Goal: Information Seeking & Learning: Learn about a topic

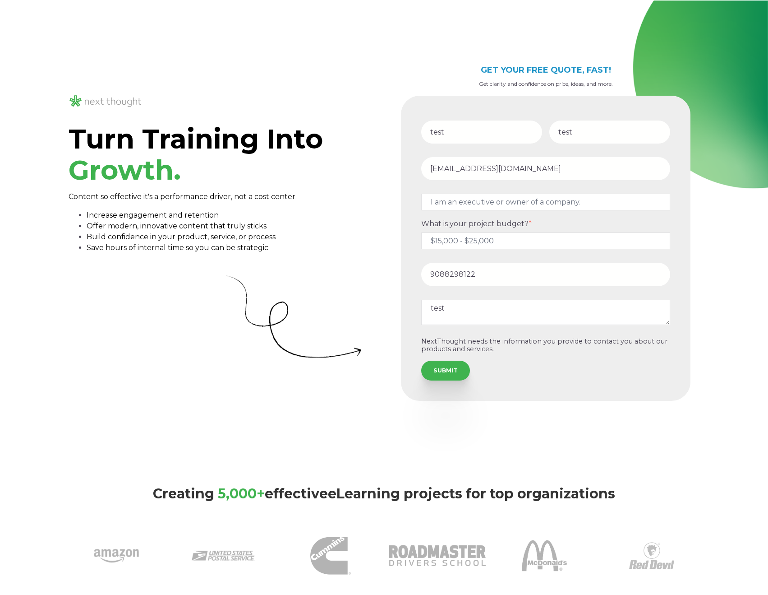
select select "persona_3"
select select "$15,000 - $25,000"
select select "persona_3"
select select "$15,000 - $25,000"
select select "persona_3"
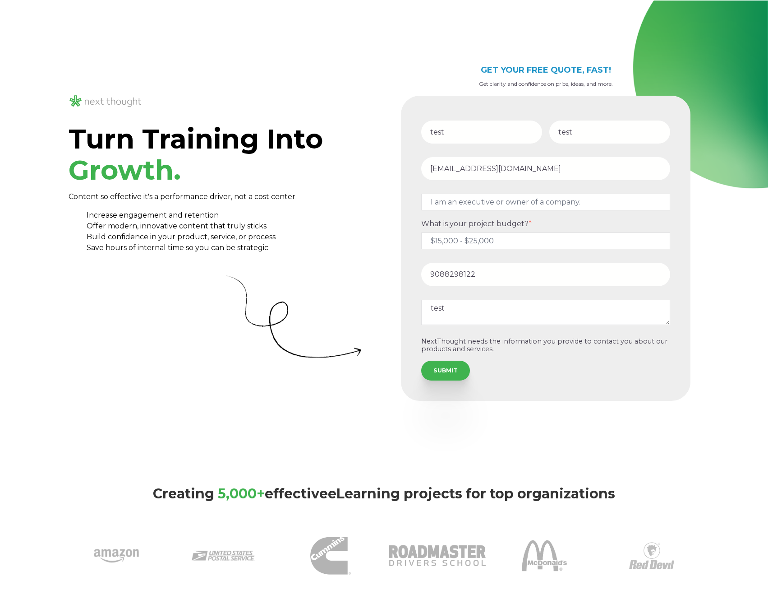
select select "$15,000 - $25,000"
select select "persona_3"
select select "$15,000 - $25,000"
